Goal: Task Accomplishment & Management: Manage account settings

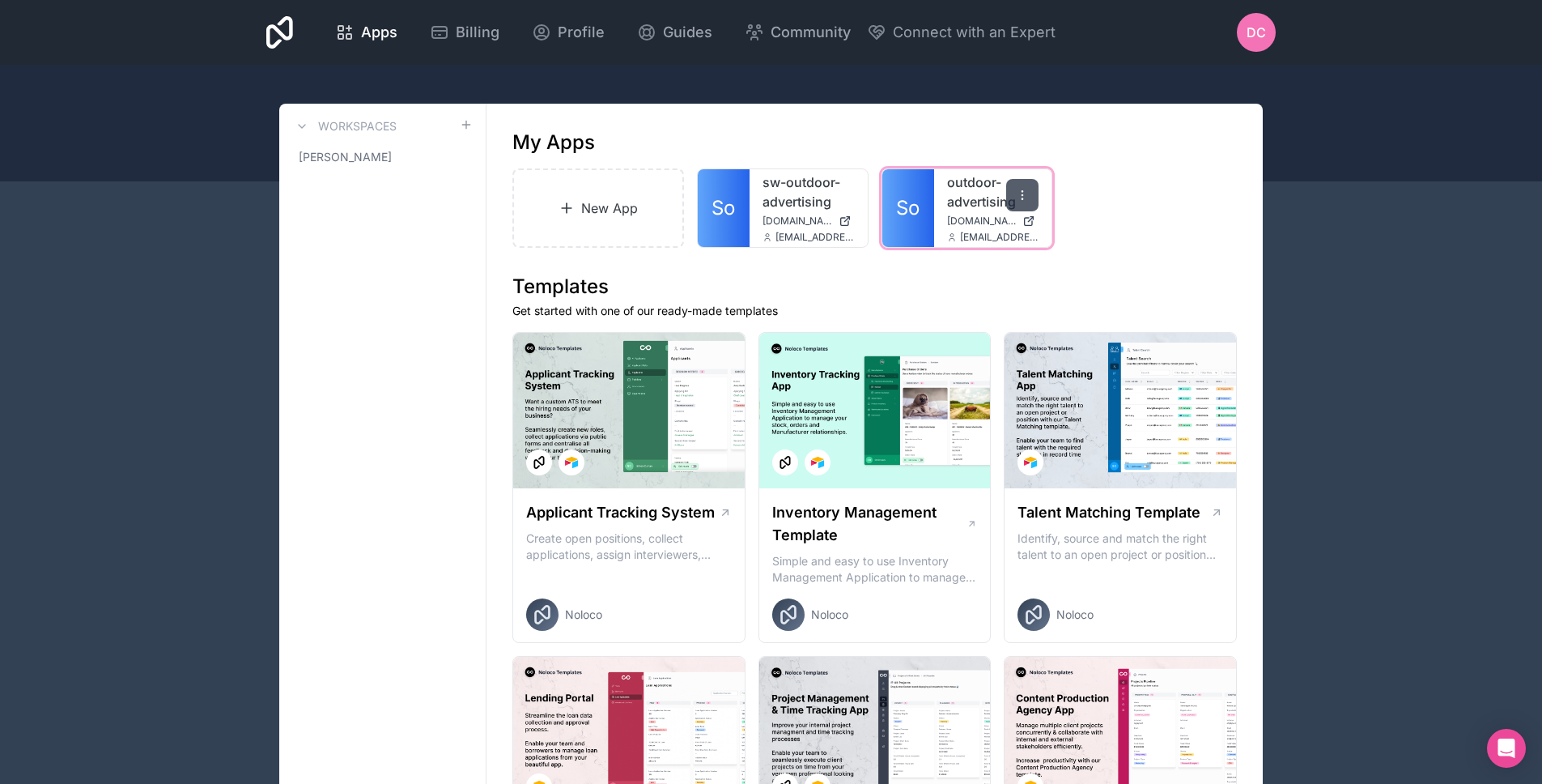
click at [1029, 201] on div at bounding box center [1023, 195] width 32 height 32
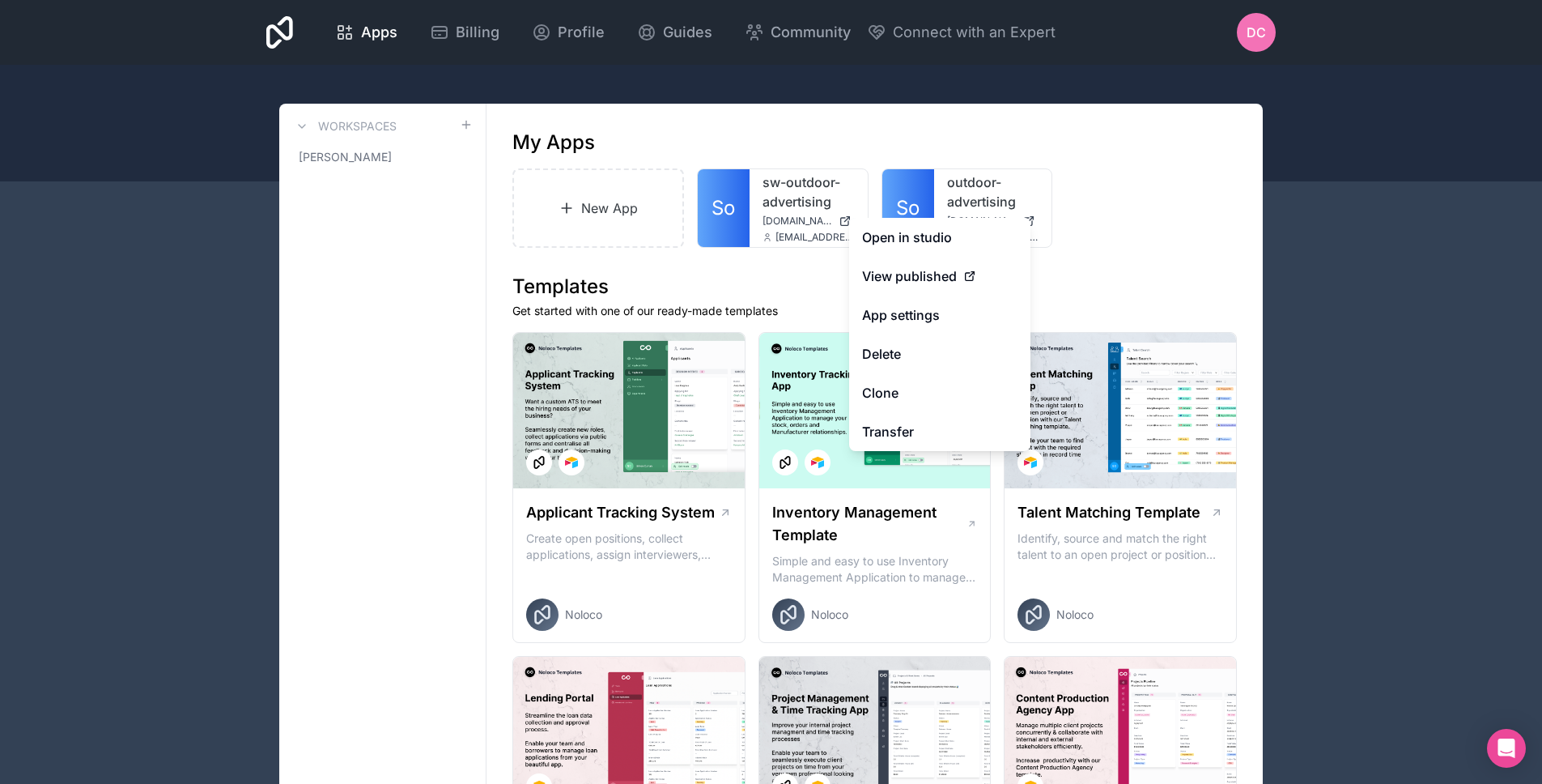
click at [1090, 245] on div "New App So sw-outdoor-advertising [DOMAIN_NAME] [EMAIL_ADDRESS][DOMAIN_NAME] So…" at bounding box center [874, 208] width 724 height 79
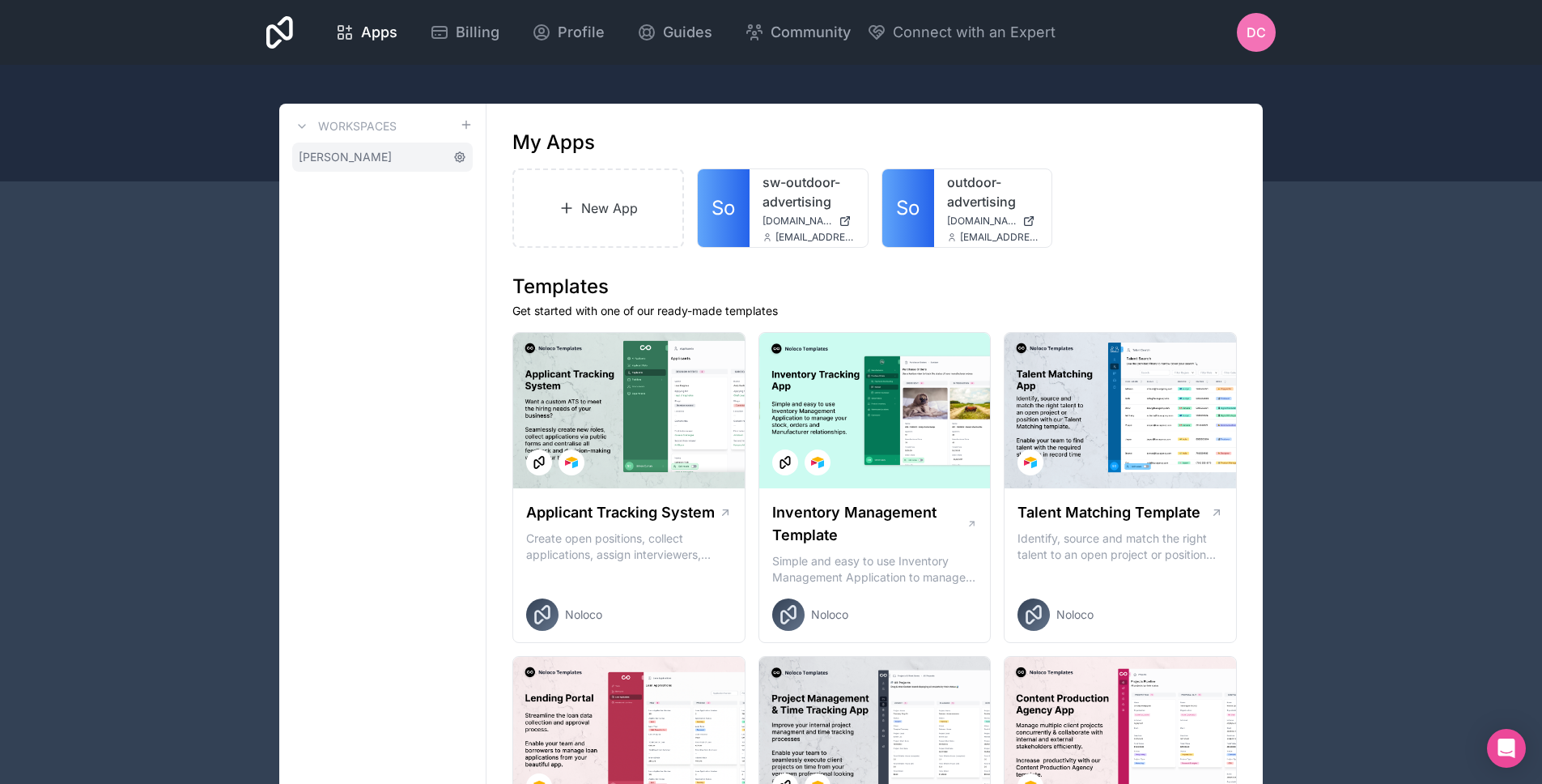
click at [462, 158] on icon at bounding box center [459, 157] width 13 height 13
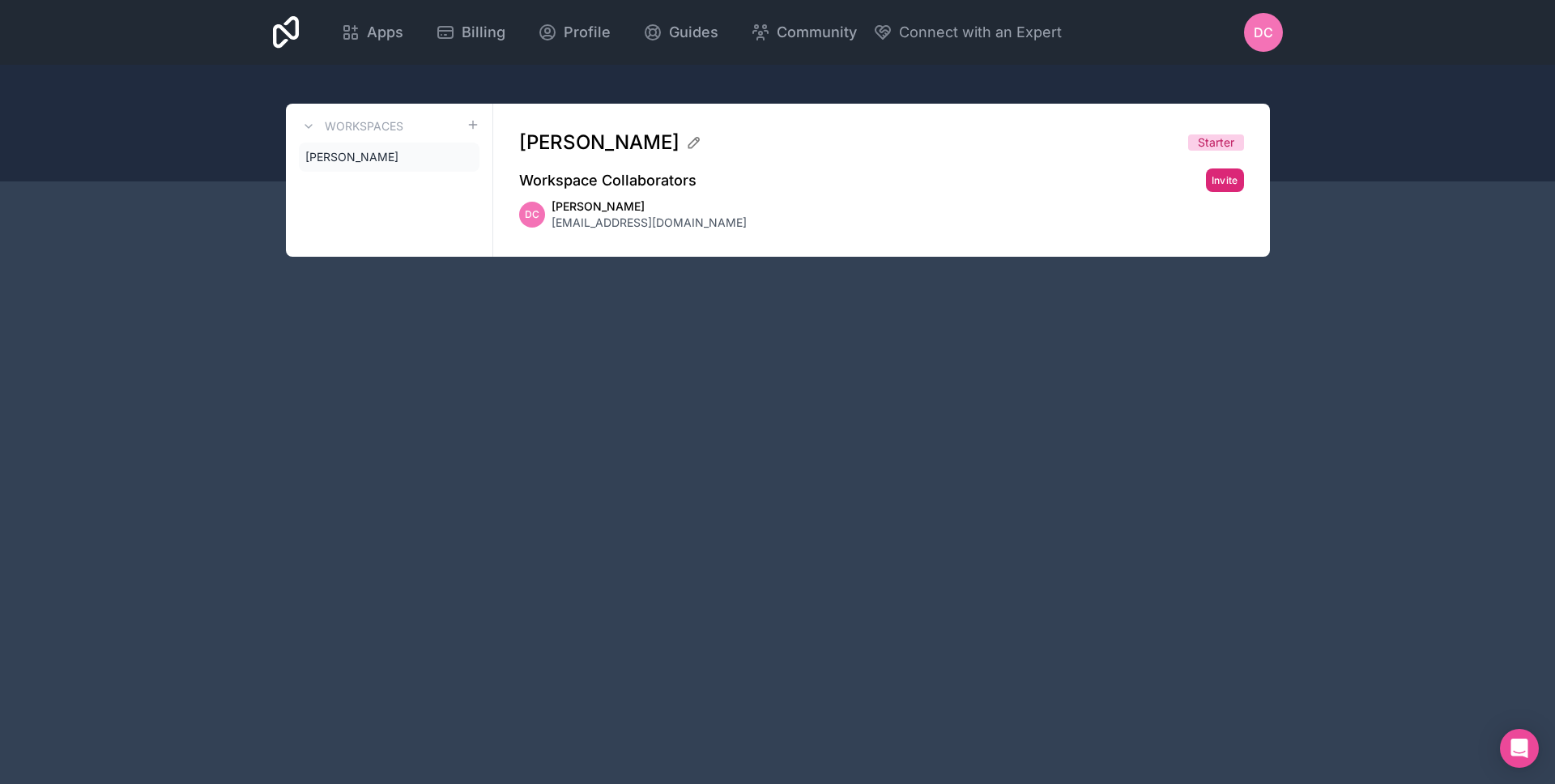
click at [1233, 175] on button "Invite" at bounding box center [1224, 180] width 38 height 24
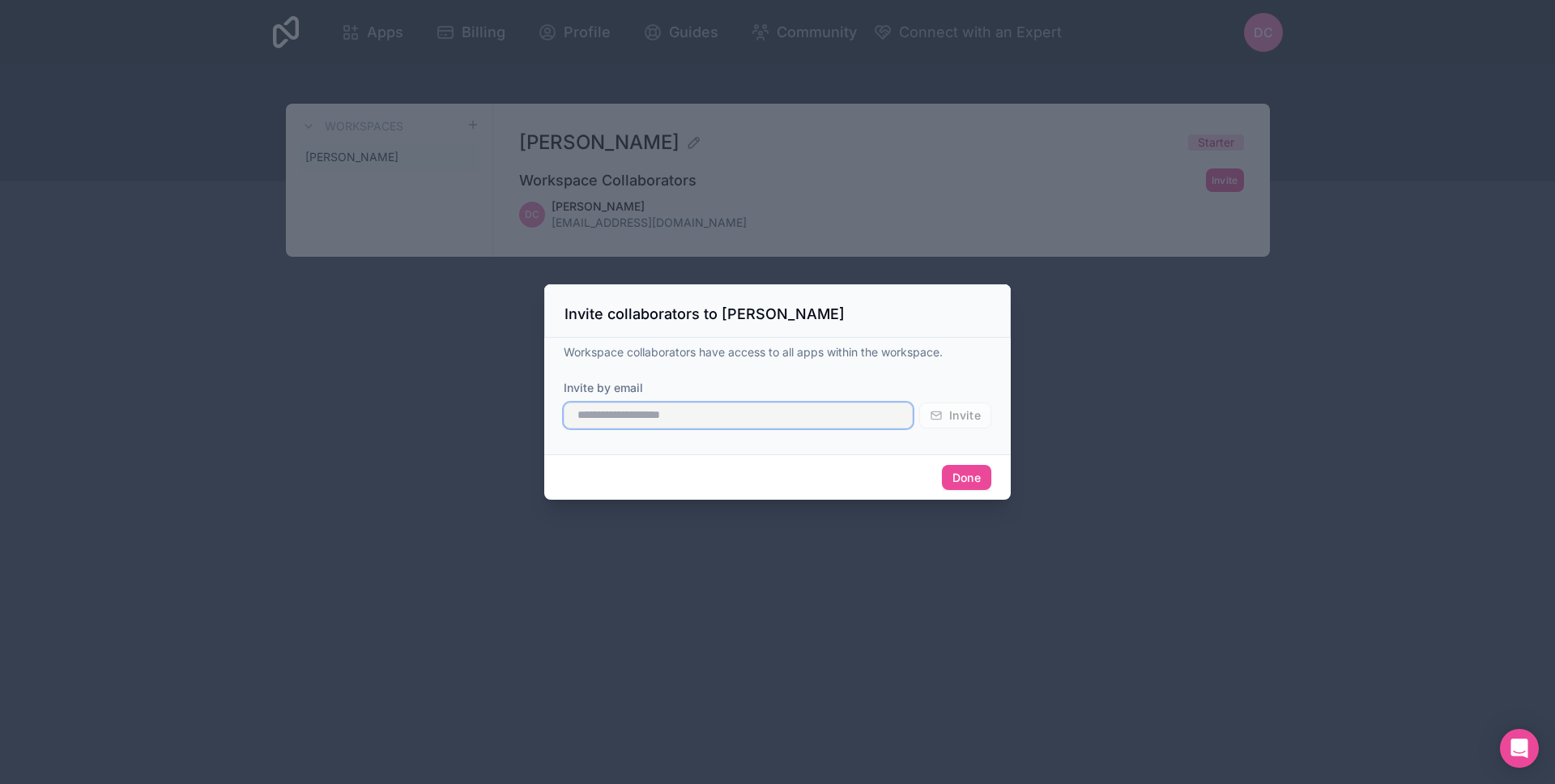
click at [821, 407] on input "text" at bounding box center [738, 415] width 349 height 26
click at [1041, 318] on div at bounding box center [778, 392] width 1555 height 784
click at [958, 468] on button "Done" at bounding box center [966, 477] width 50 height 26
